Goal: Task Accomplishment & Management: Complete application form

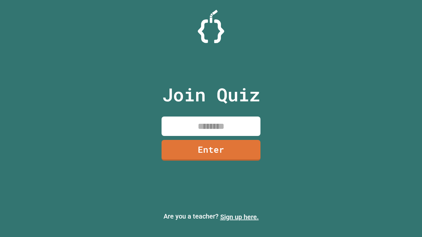
click at [239, 217] on link "Sign up here." at bounding box center [239, 217] width 39 height 8
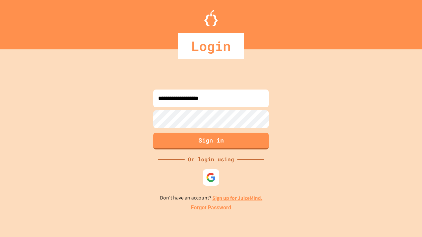
type input "**********"
